Goal: Task Accomplishment & Management: Manage account settings

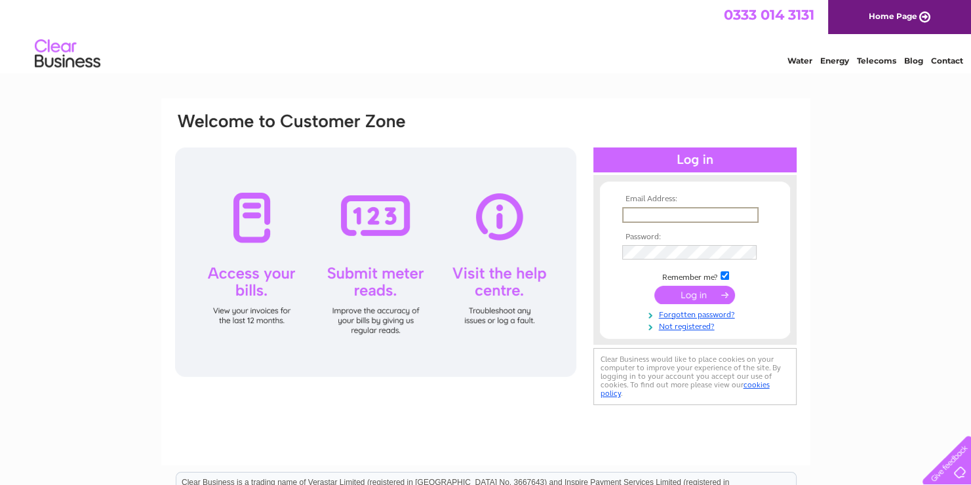
click at [672, 216] on input "text" at bounding box center [691, 215] width 136 height 16
type input "carolinebuchan@wellwoodleslie.com"
click at [698, 289] on input "submit" at bounding box center [695, 294] width 81 height 18
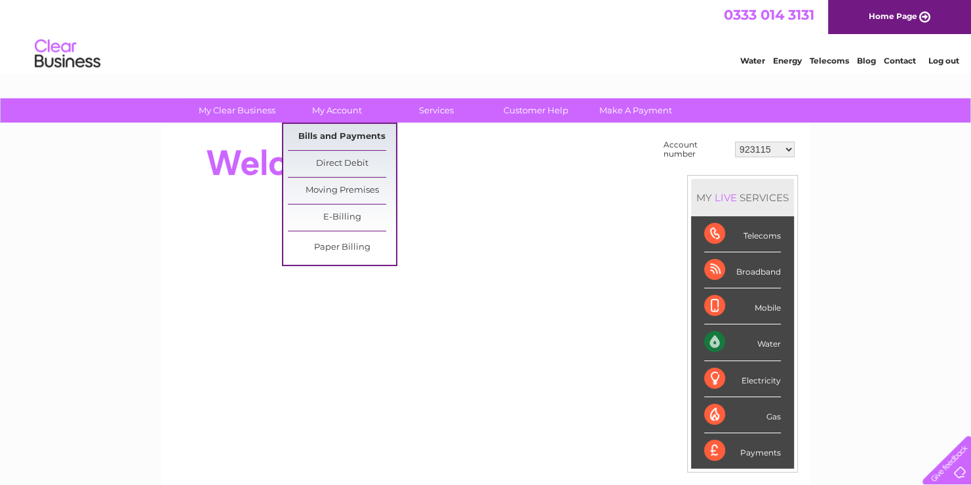
click at [349, 136] on link "Bills and Payments" at bounding box center [342, 137] width 108 height 26
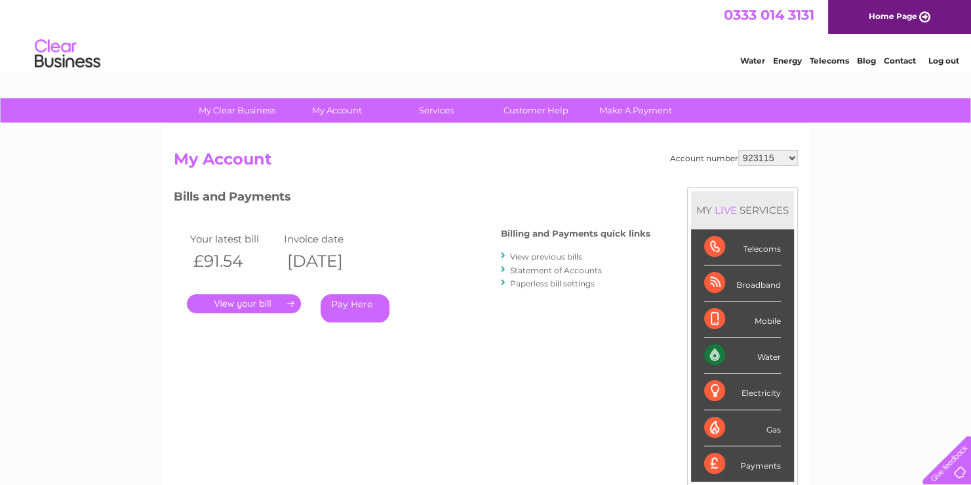
click at [258, 300] on link "." at bounding box center [244, 304] width 114 height 19
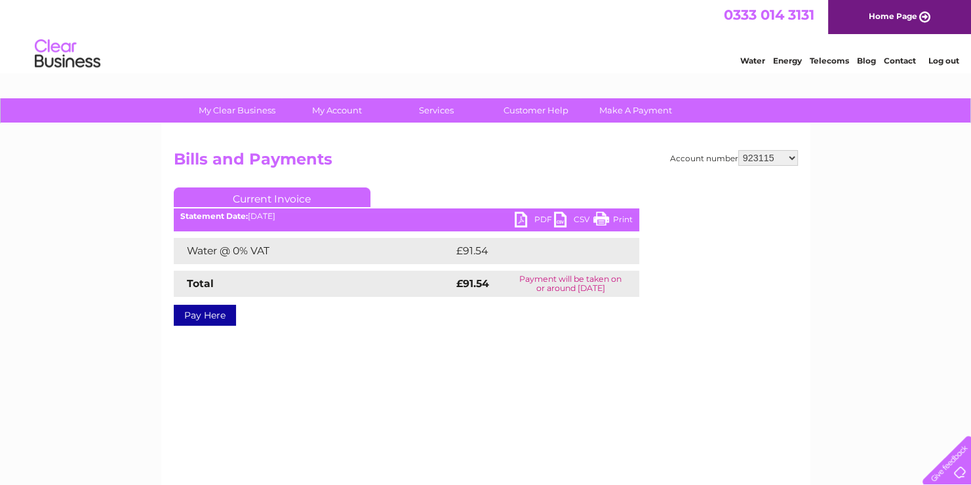
click at [540, 218] on link "PDF" at bounding box center [534, 221] width 39 height 19
click at [786, 162] on select "923115 30265106" at bounding box center [769, 158] width 60 height 16
select select "30265106"
click at [739, 150] on select "923115 30265106" at bounding box center [769, 158] width 60 height 16
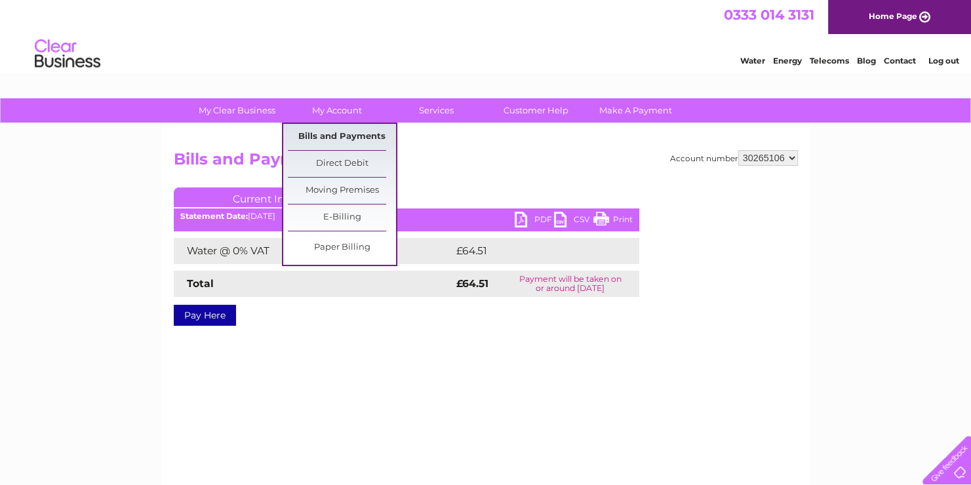
click at [348, 130] on link "Bills and Payments" at bounding box center [342, 137] width 108 height 26
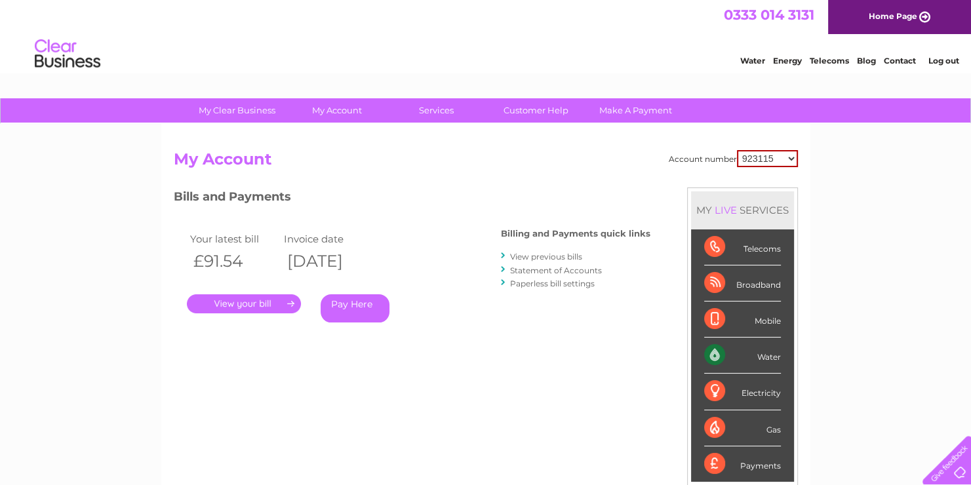
click at [232, 300] on link "." at bounding box center [244, 304] width 114 height 19
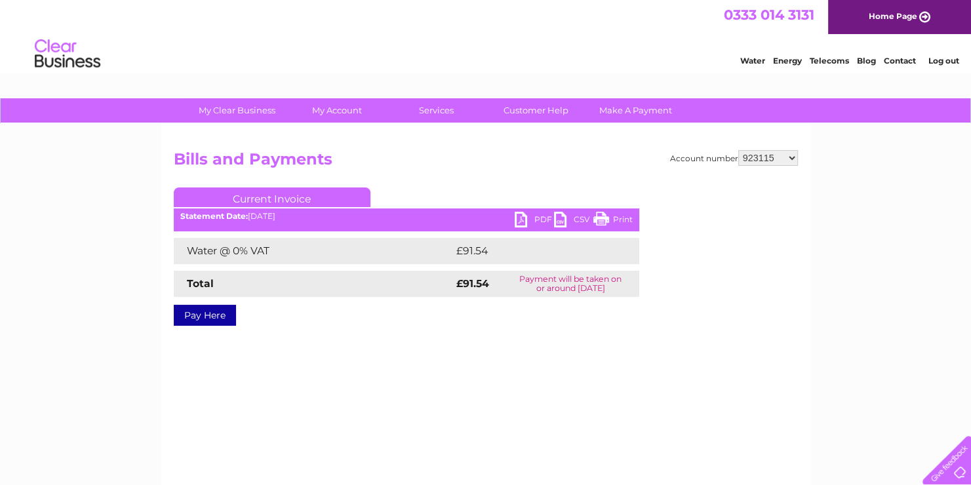
click at [775, 165] on h2 "Bills and Payments" at bounding box center [486, 162] width 624 height 25
click at [777, 159] on select "923115 30265106" at bounding box center [769, 158] width 60 height 16
select select "30265106"
click at [739, 150] on select "923115 30265106" at bounding box center [769, 158] width 60 height 16
click at [545, 216] on link "PDF" at bounding box center [534, 221] width 39 height 19
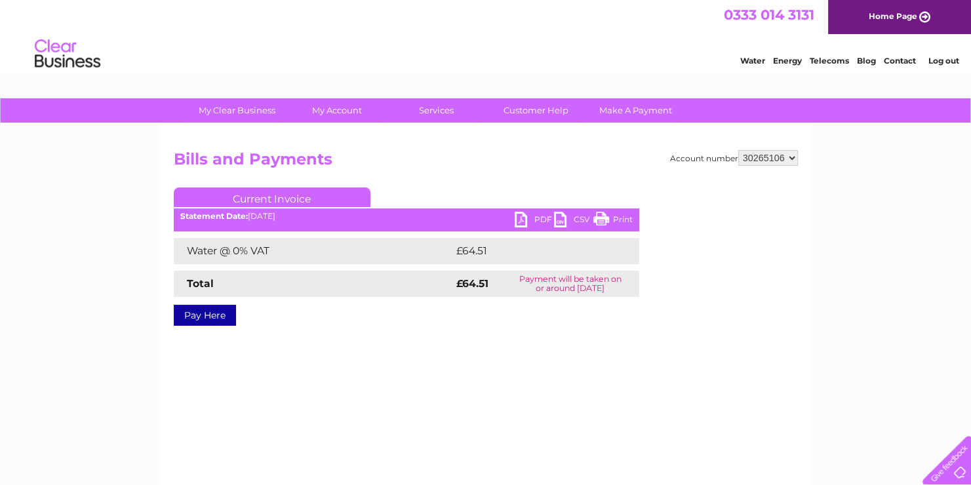
click at [946, 64] on link "Log out" at bounding box center [943, 61] width 31 height 10
